Goal: Register for event/course

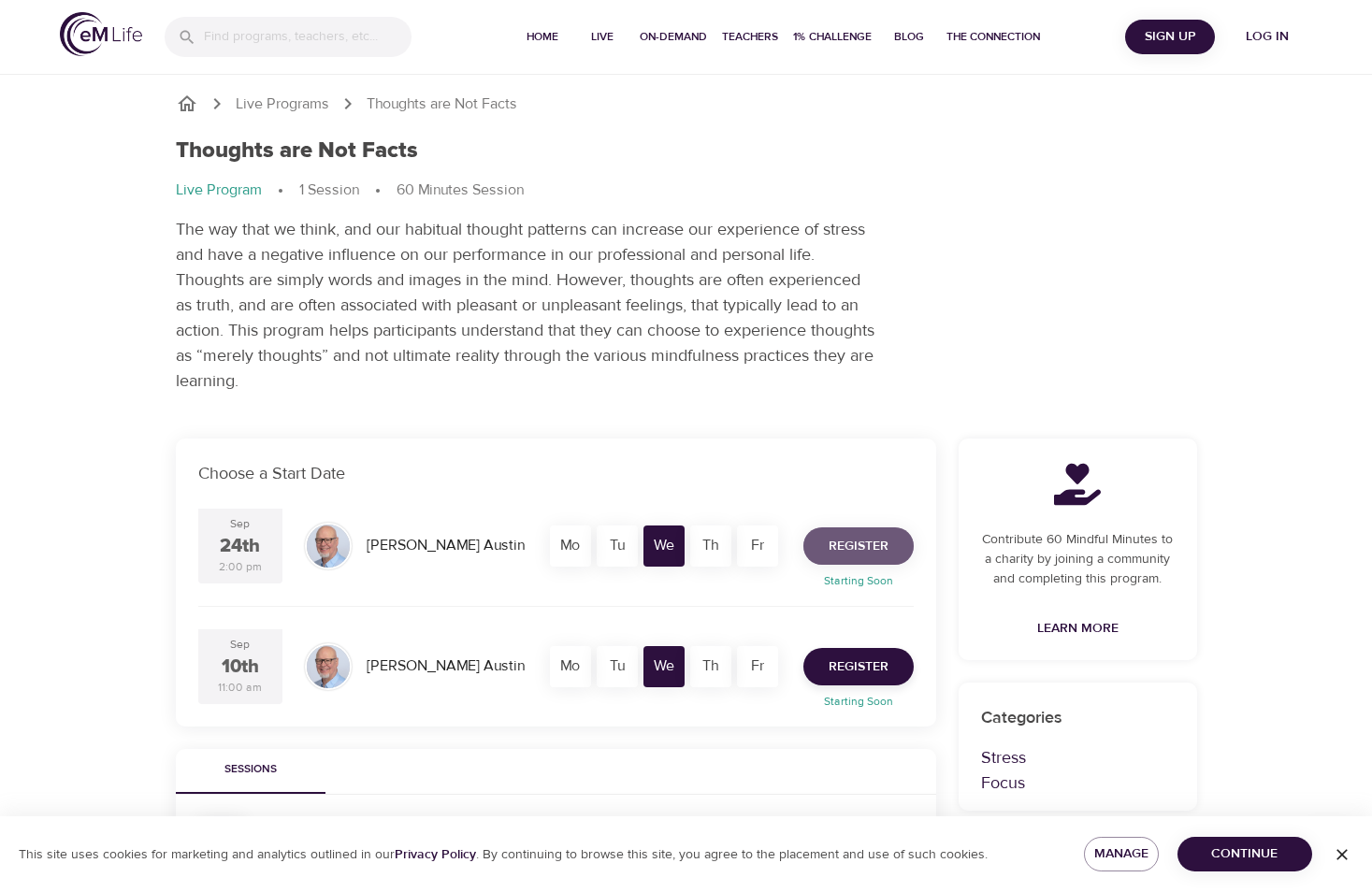
click at [852, 544] on span "Register" at bounding box center [858, 547] width 60 height 24
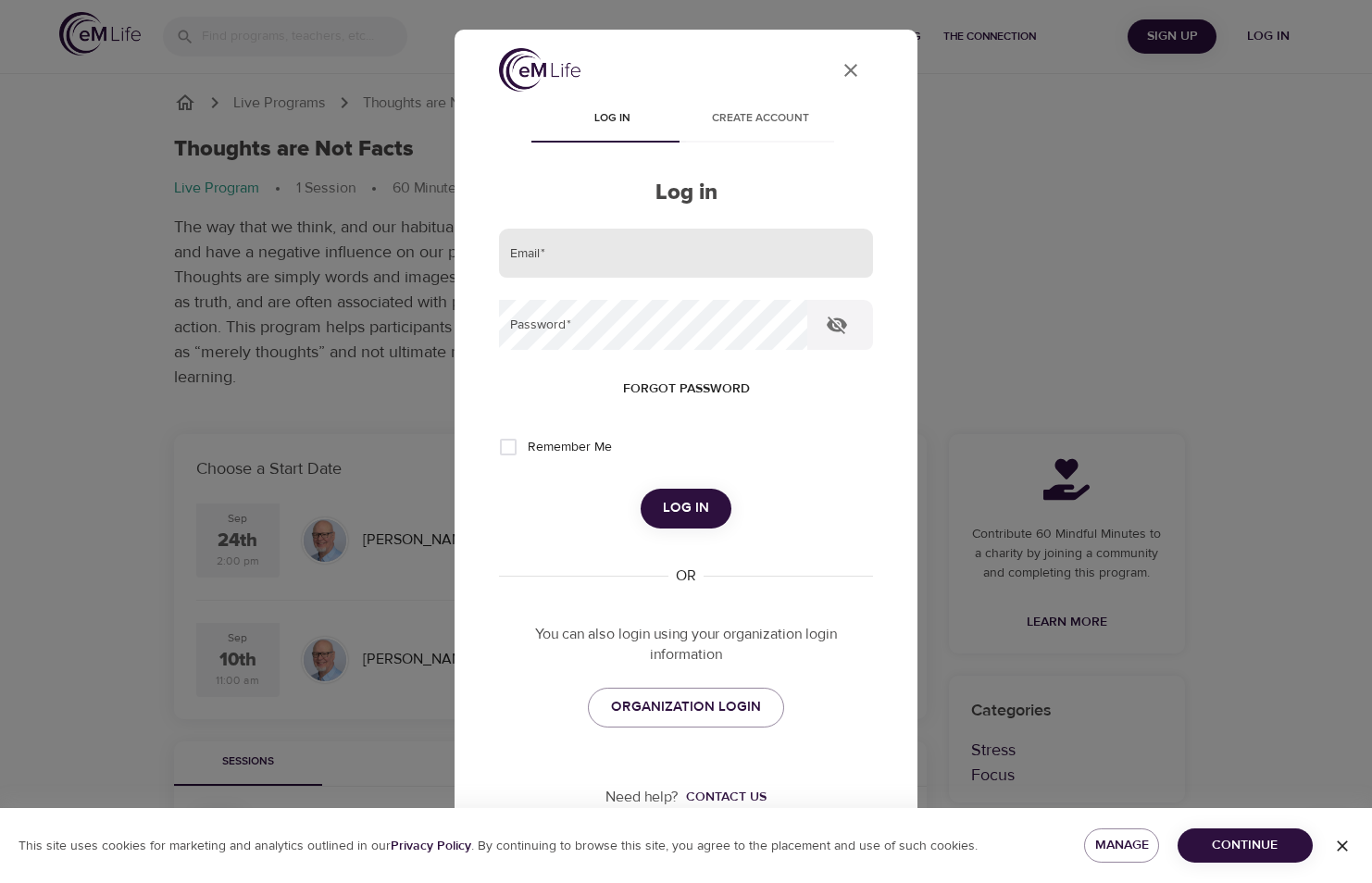
click at [542, 247] on input "email" at bounding box center [686, 254] width 373 height 50
type input "[PERSON_NAME][EMAIL_ADDRESS][DOMAIN_NAME]"
click at [662, 515] on span "Log in" at bounding box center [685, 508] width 46 height 24
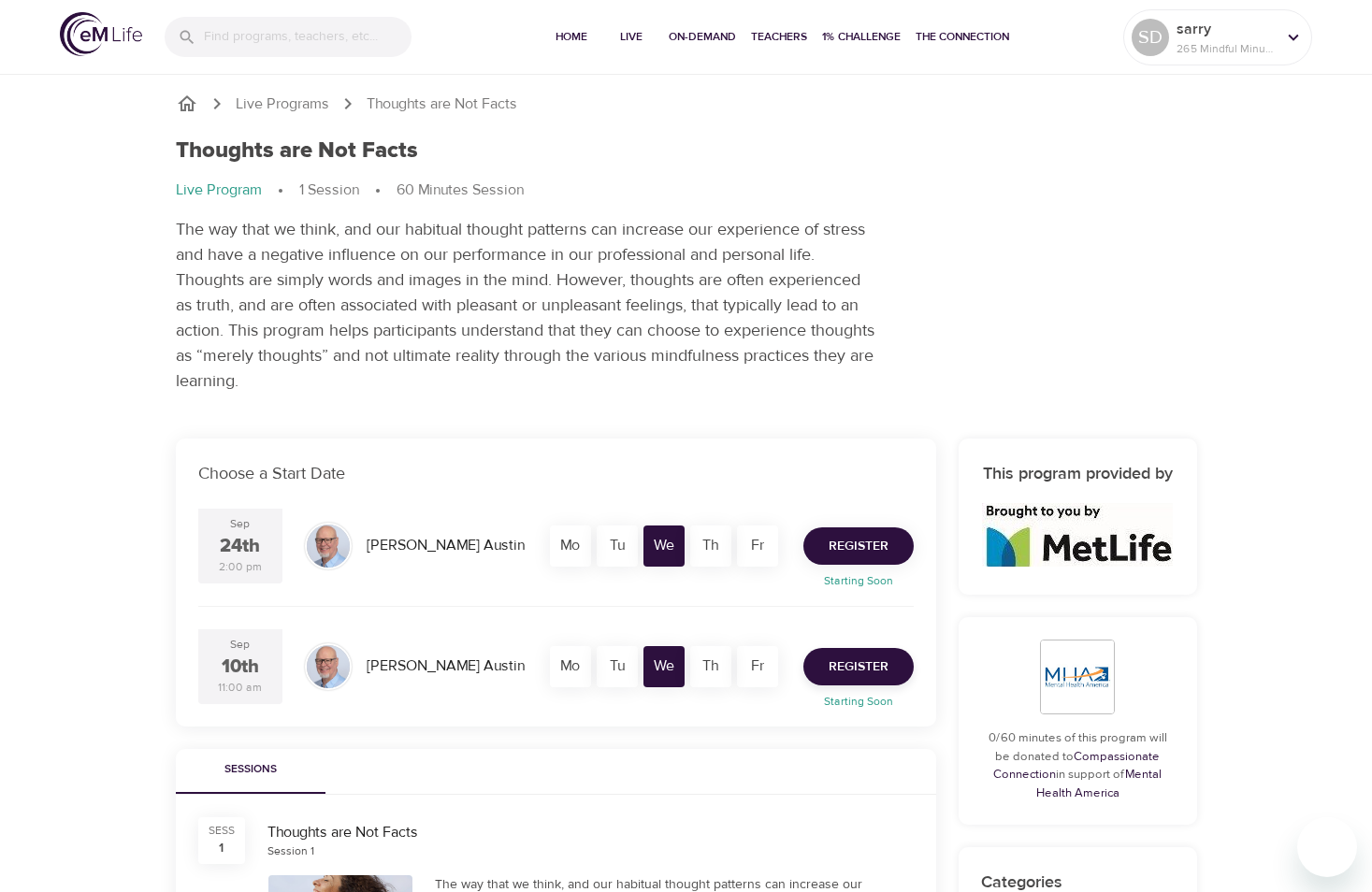
click at [854, 547] on span "Register" at bounding box center [858, 547] width 60 height 24
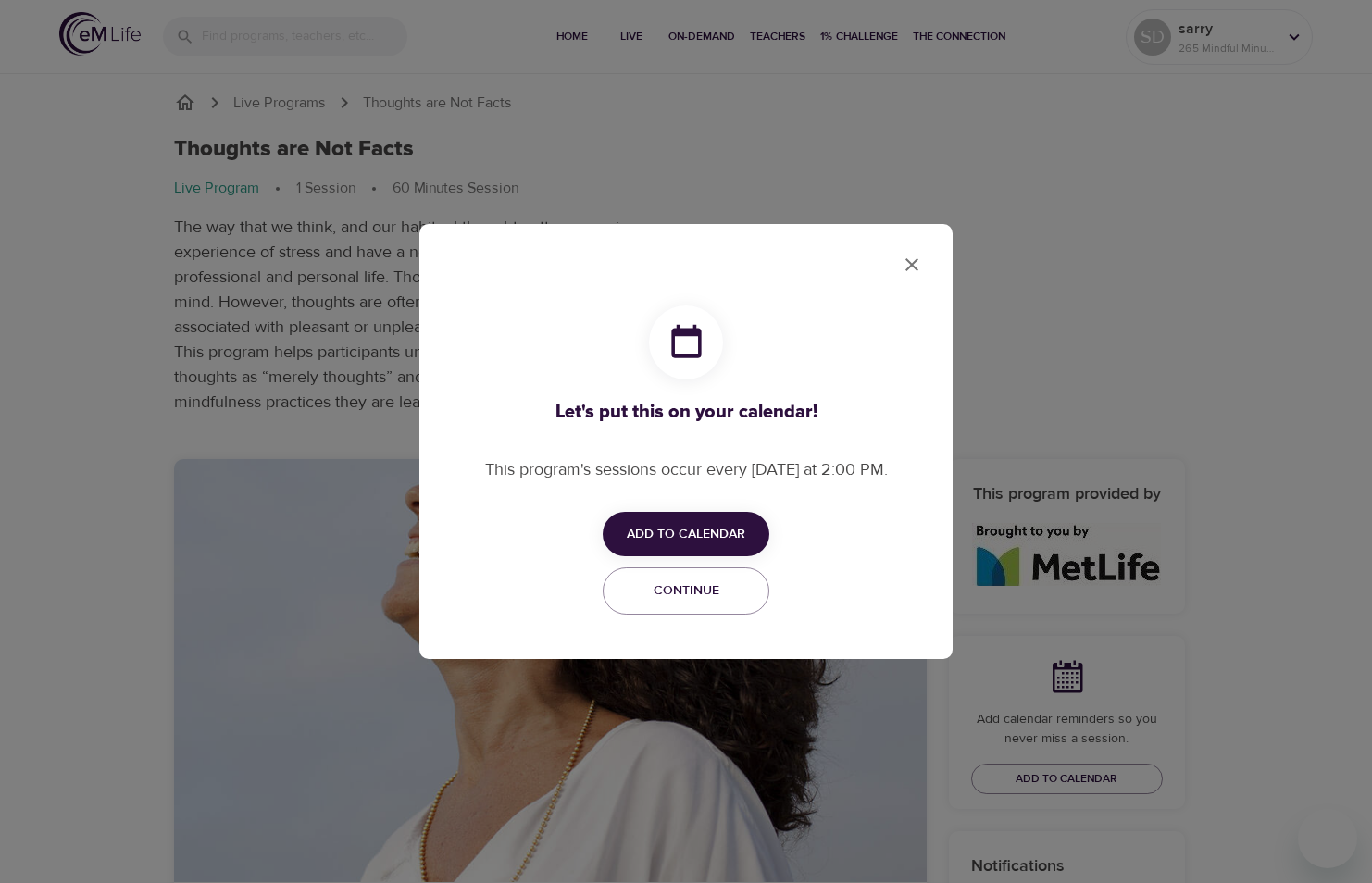
checkbox input "true"
click at [698, 534] on span "Add to Calendar" at bounding box center [686, 535] width 119 height 24
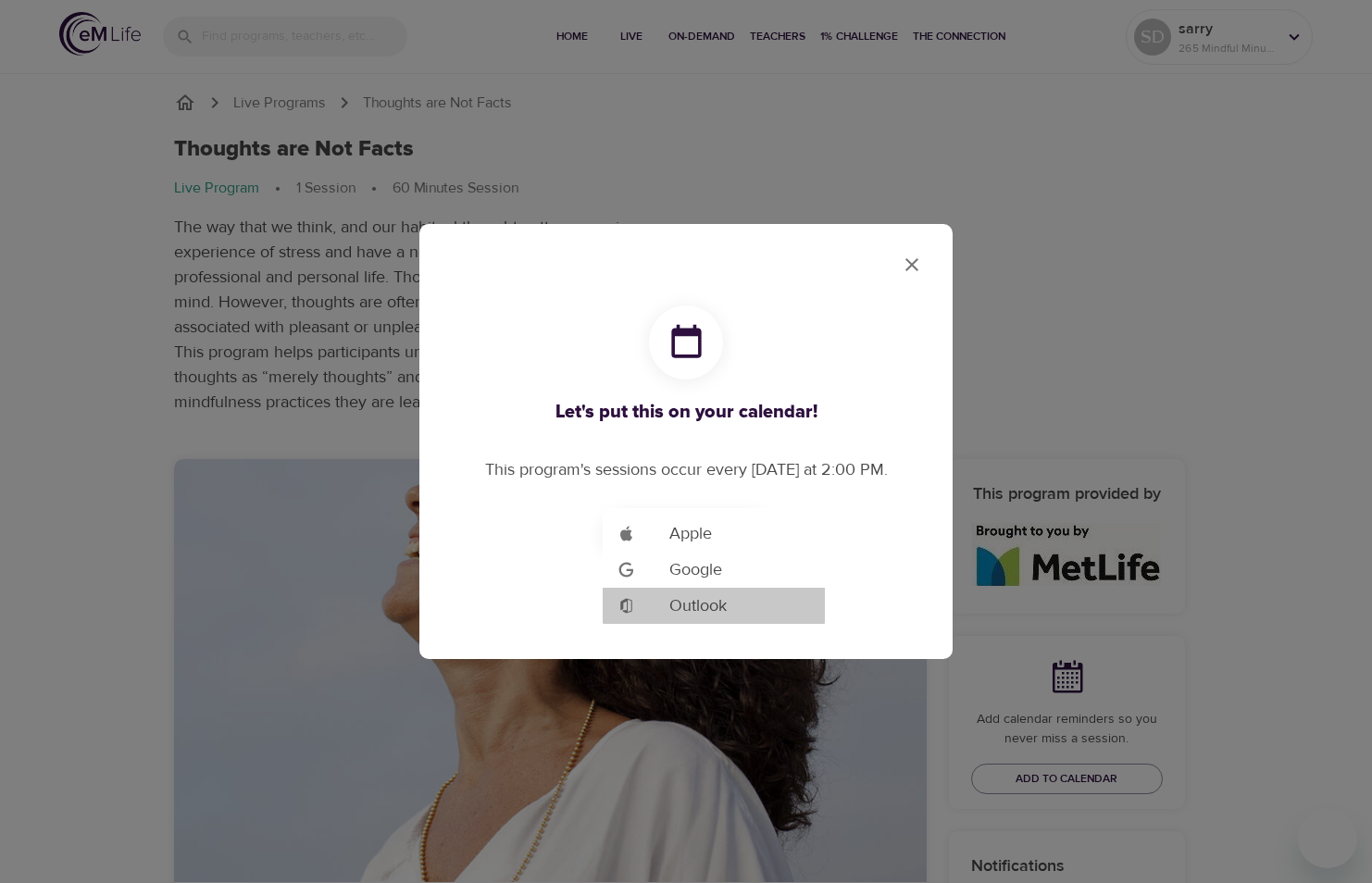
click at [698, 605] on span "Outlook" at bounding box center [698, 606] width 57 height 25
click at [904, 259] on div at bounding box center [686, 442] width 1372 height 883
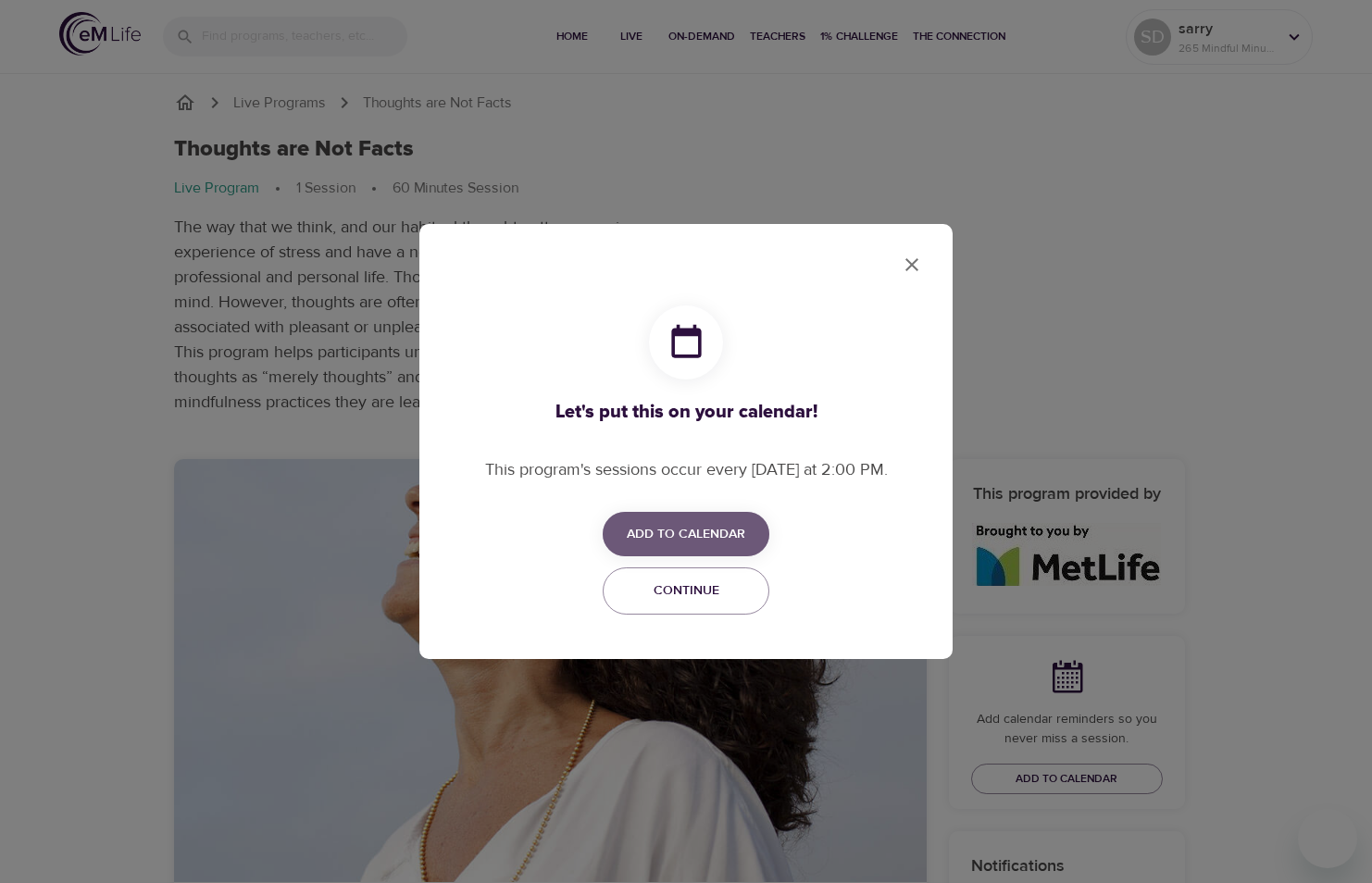
click at [676, 541] on span "Add to Calendar" at bounding box center [686, 535] width 119 height 24
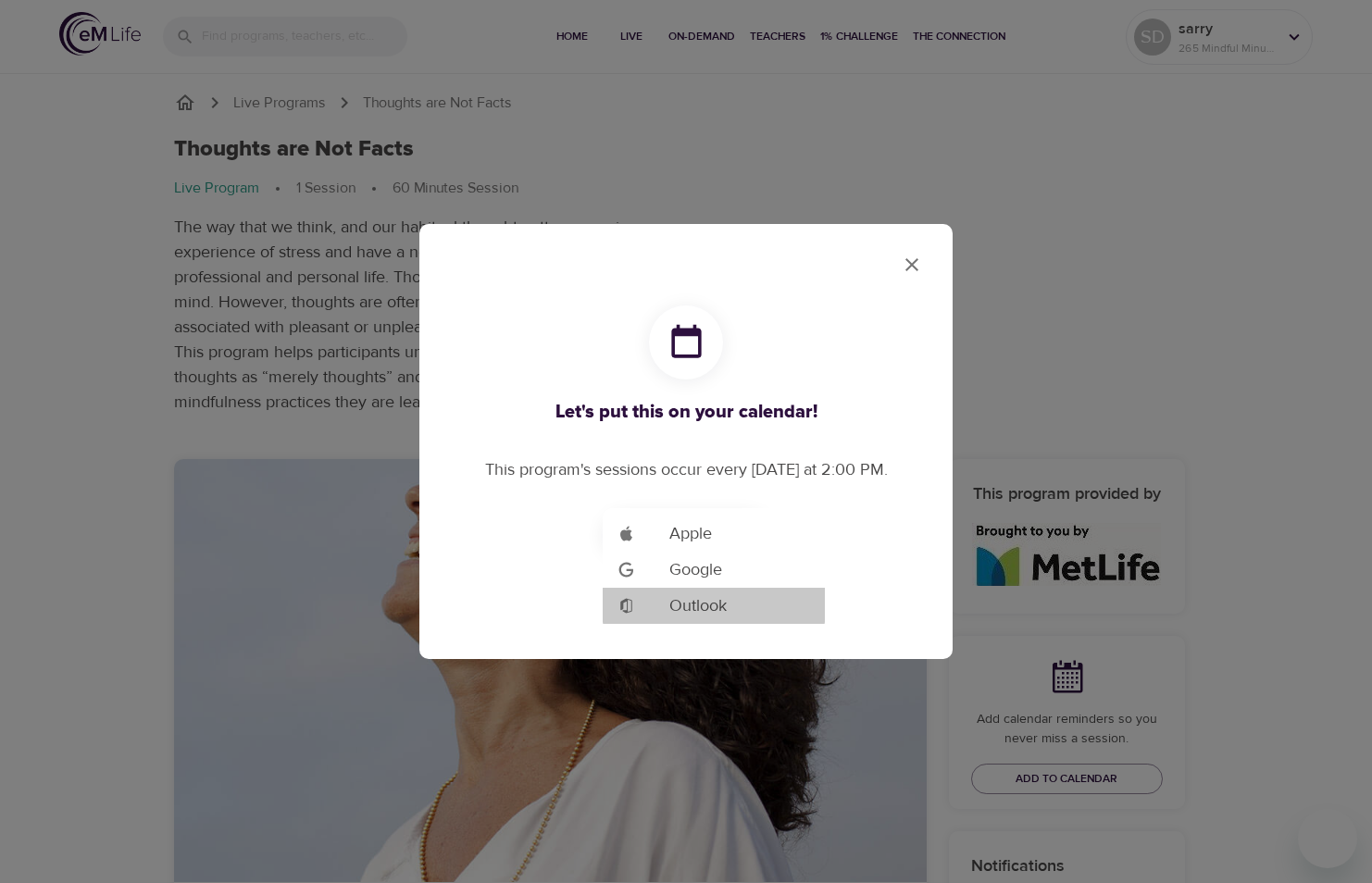
click at [689, 598] on span "Outlook" at bounding box center [698, 606] width 57 height 25
click at [912, 264] on div at bounding box center [686, 442] width 1372 height 883
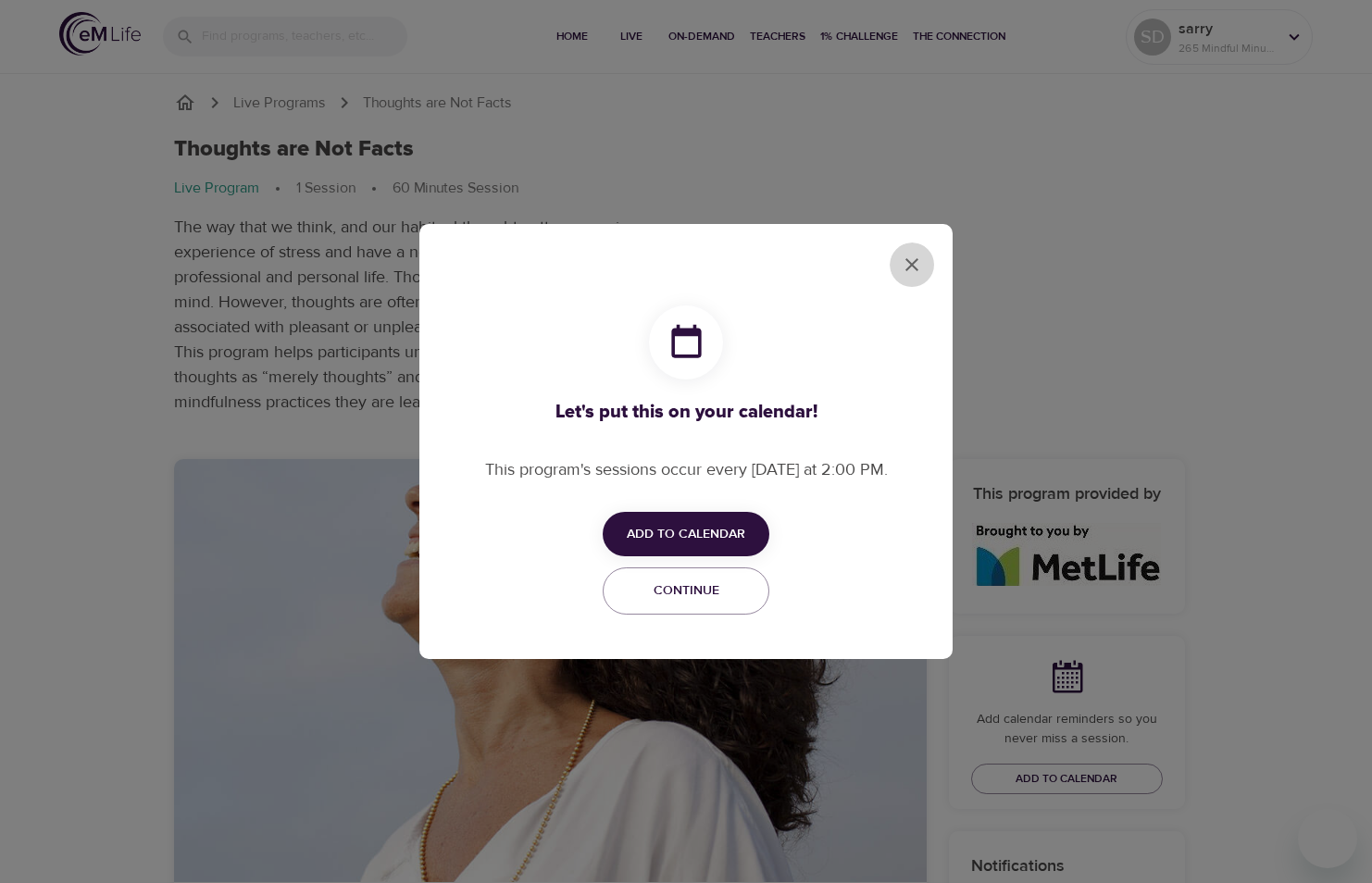
click at [912, 264] on icon "close" at bounding box center [911, 265] width 13 height 13
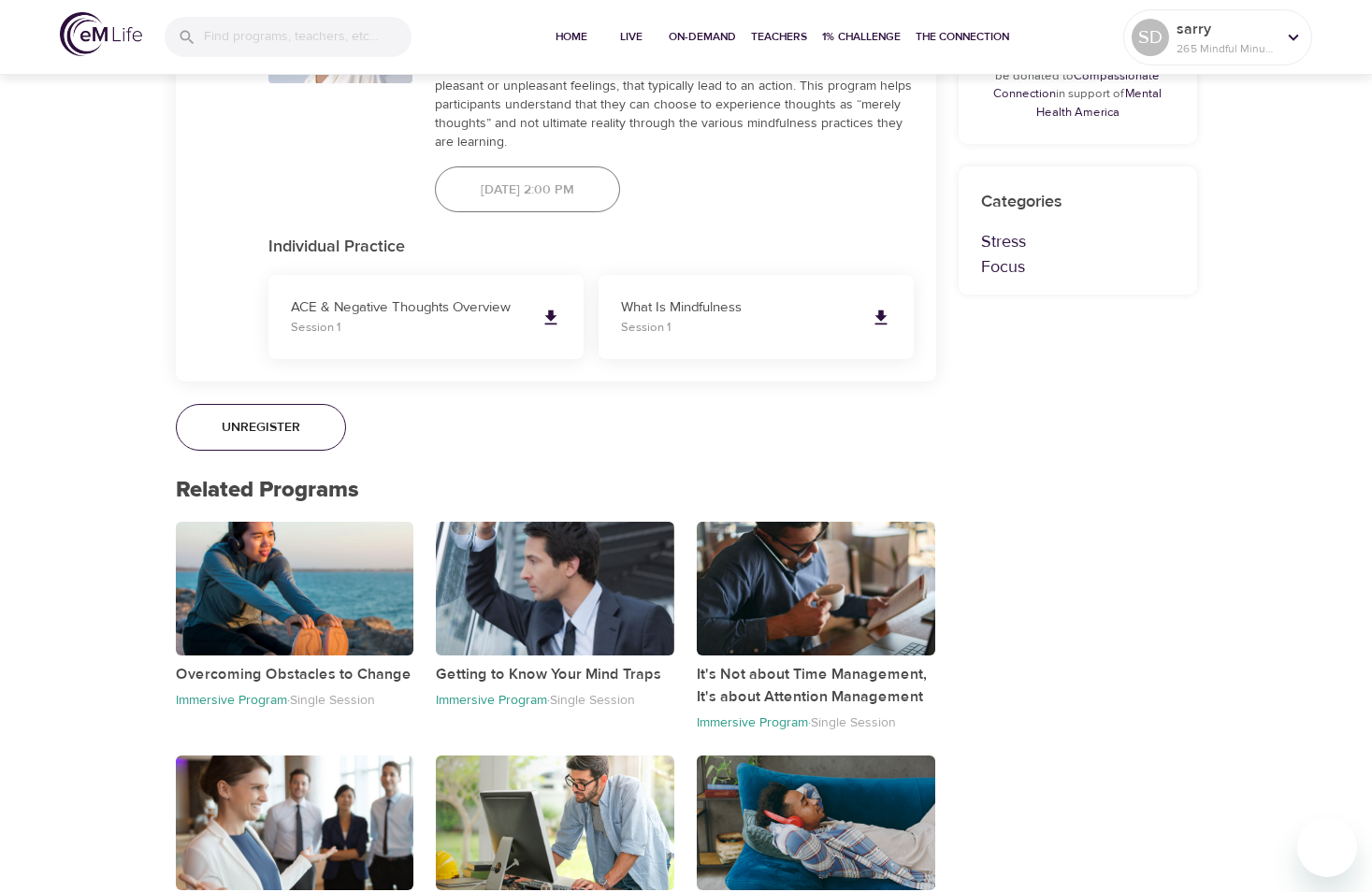
scroll to position [1216, 0]
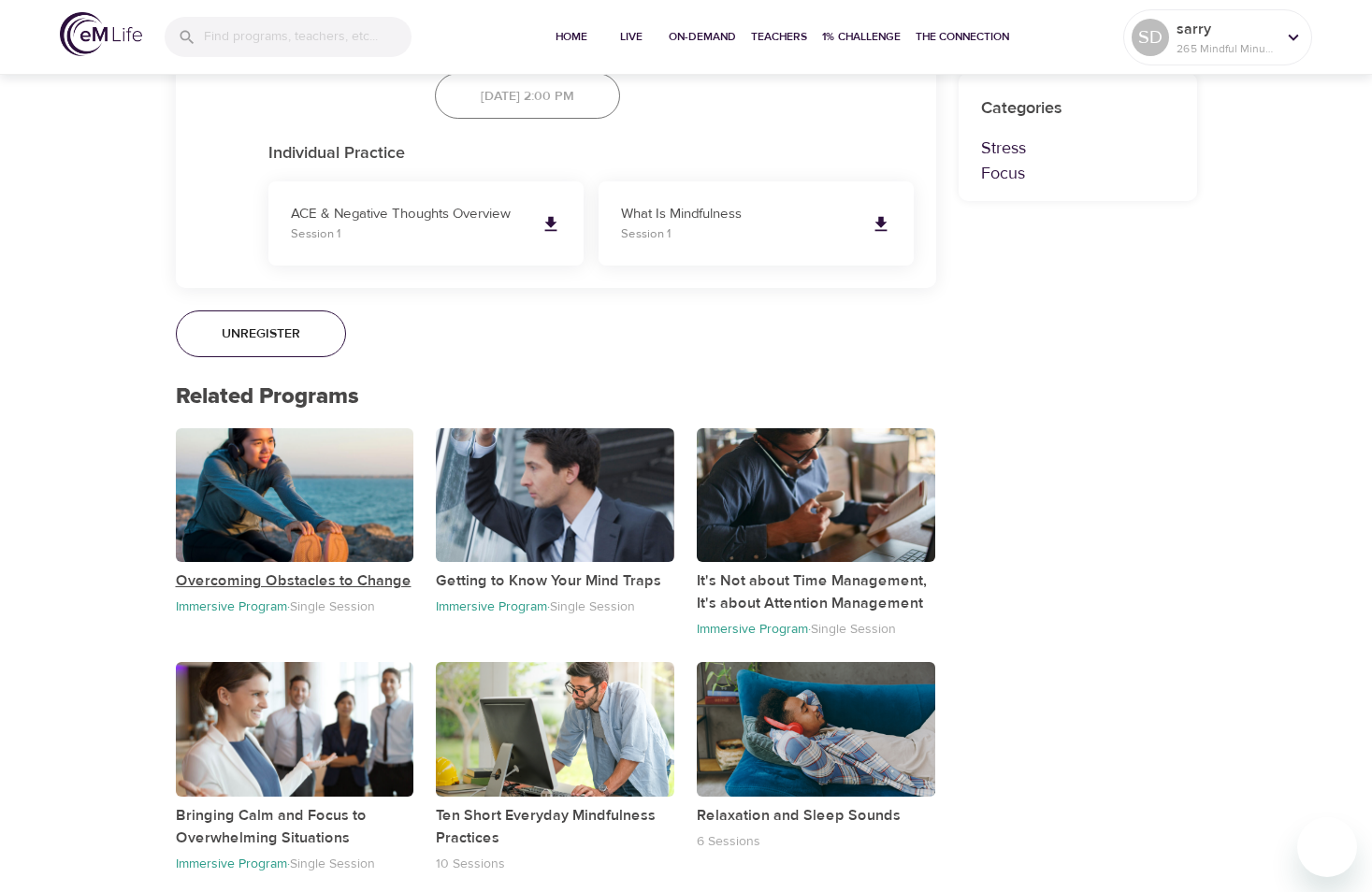
click at [281, 579] on p "Overcoming Obstacles to Change" at bounding box center [295, 581] width 238 height 23
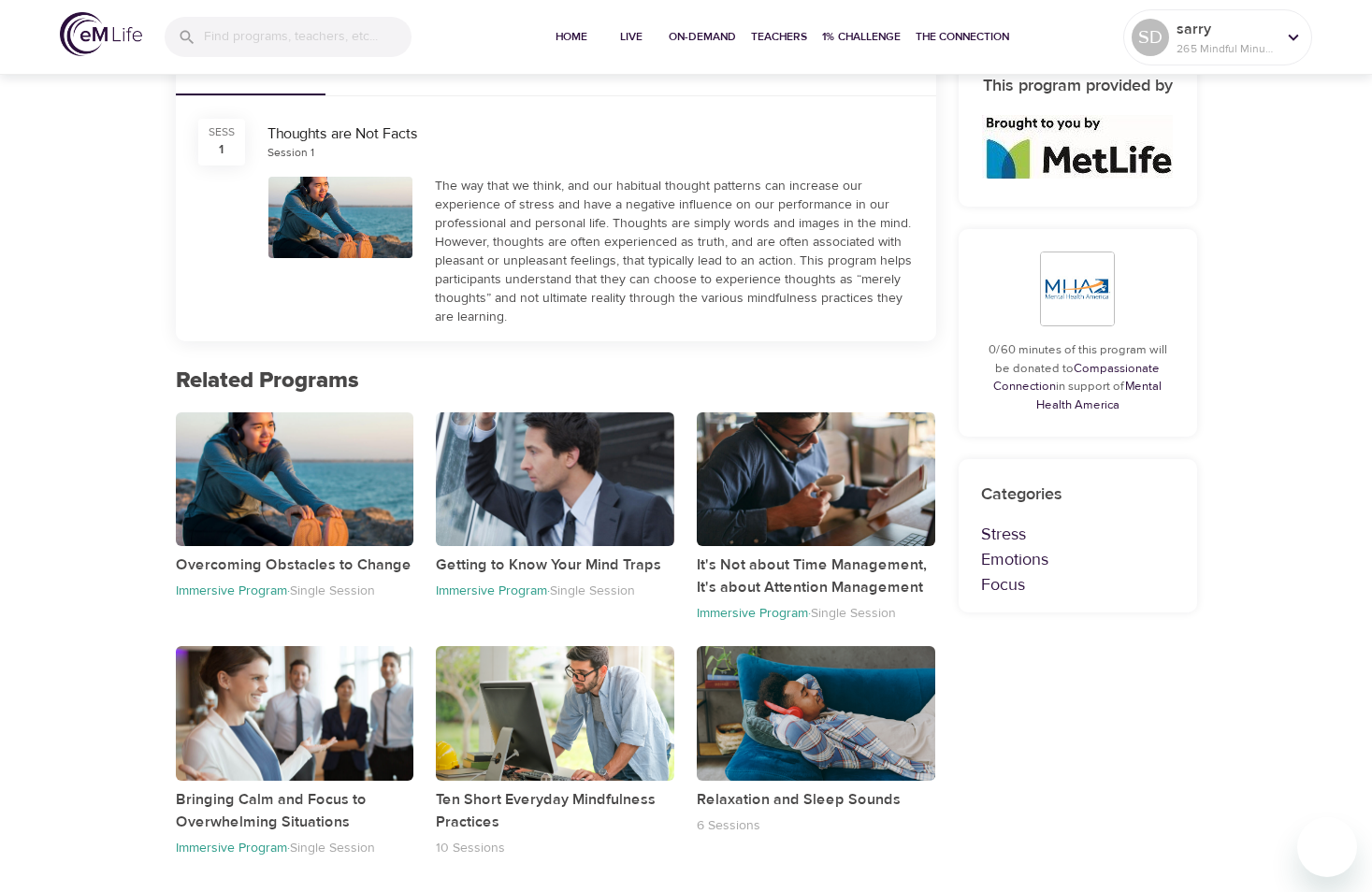
scroll to position [289, 0]
